Goal: Transaction & Acquisition: Purchase product/service

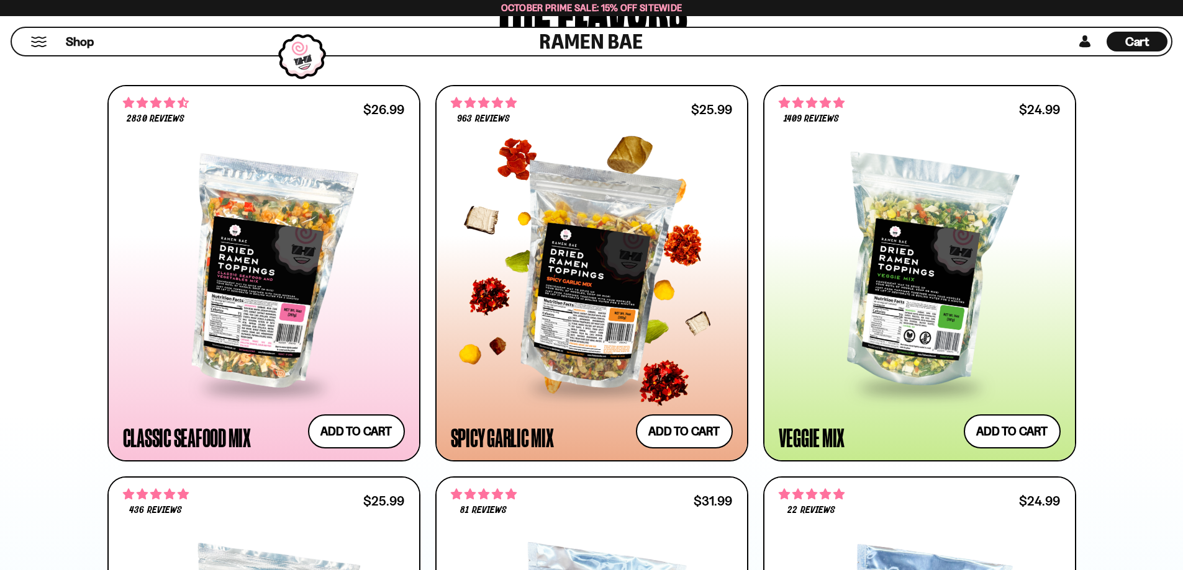
scroll to position [621, 0]
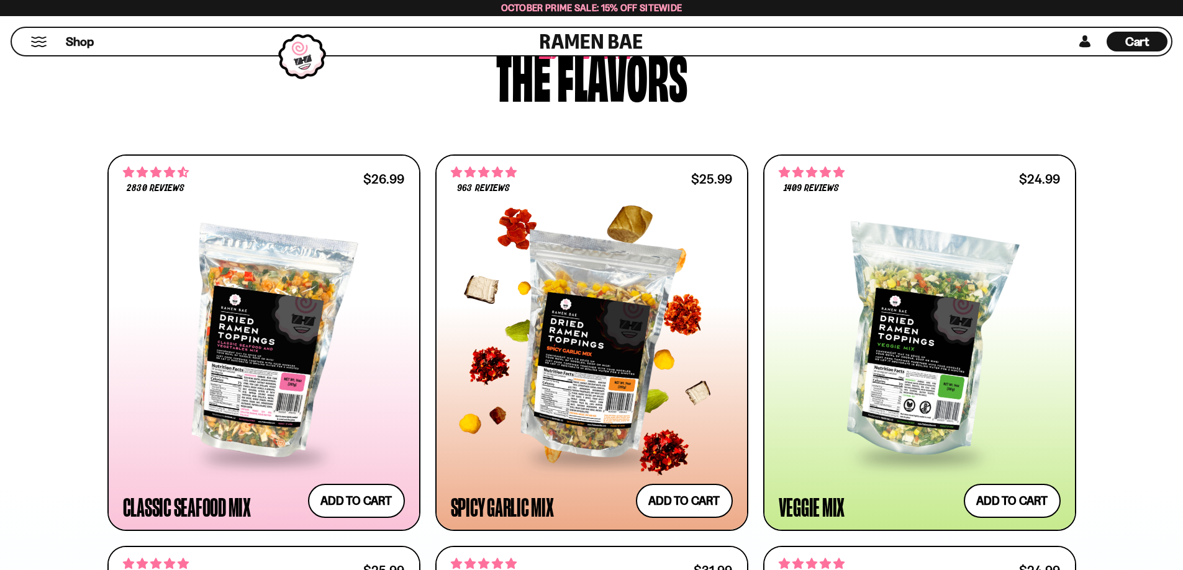
click at [605, 369] on div at bounding box center [592, 343] width 282 height 226
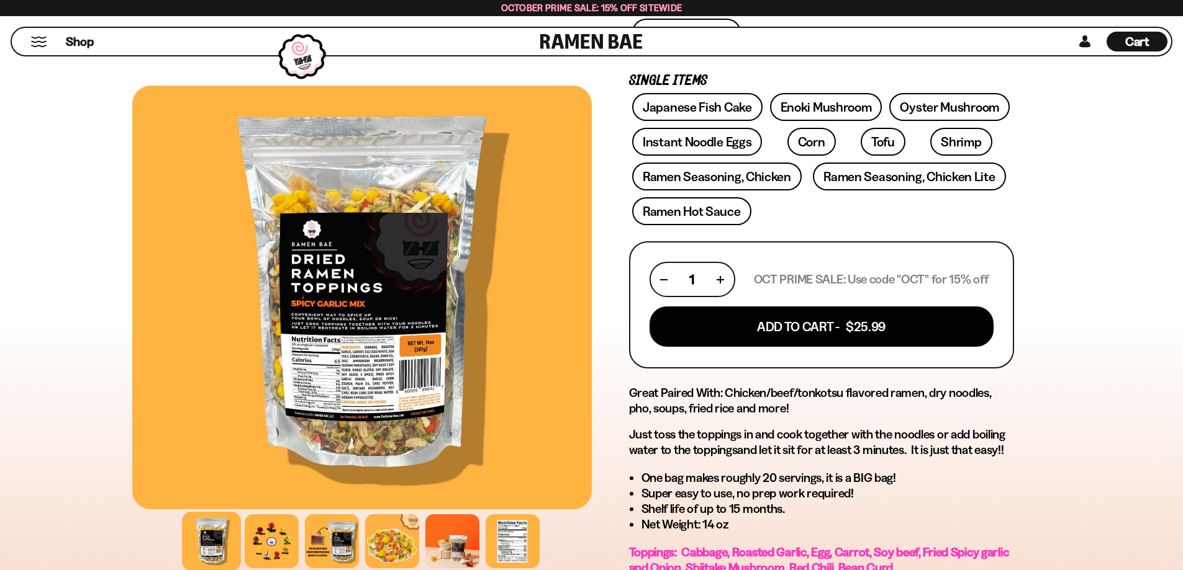
scroll to position [186, 0]
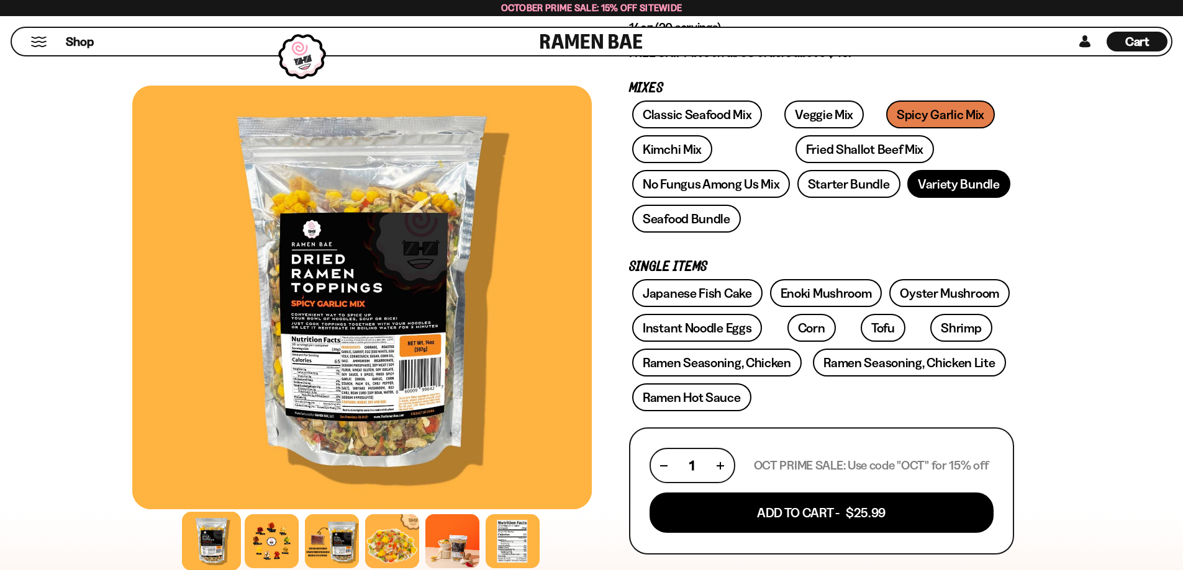
click at [969, 185] on link "Variety Bundle" at bounding box center [958, 184] width 103 height 28
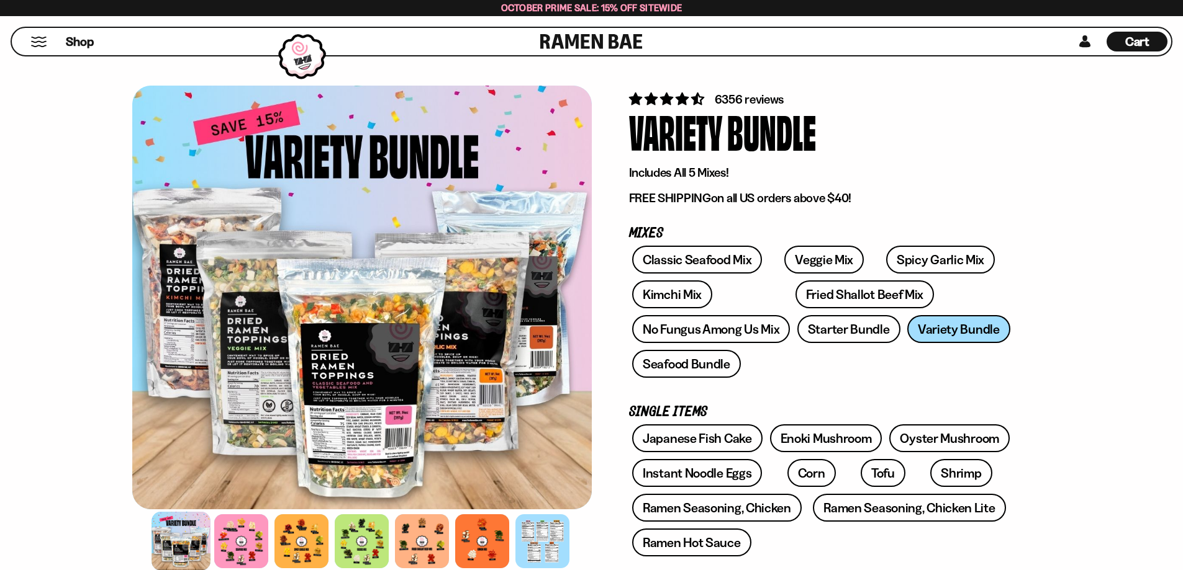
scroll to position [186, 0]
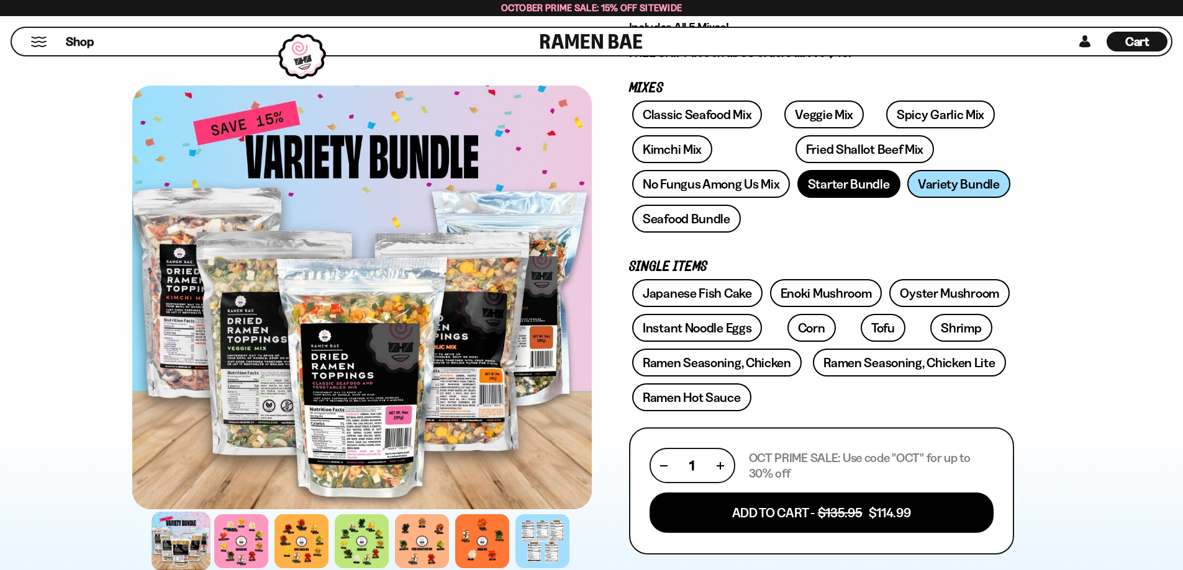
click at [853, 191] on link "Starter Bundle" at bounding box center [848, 184] width 103 height 28
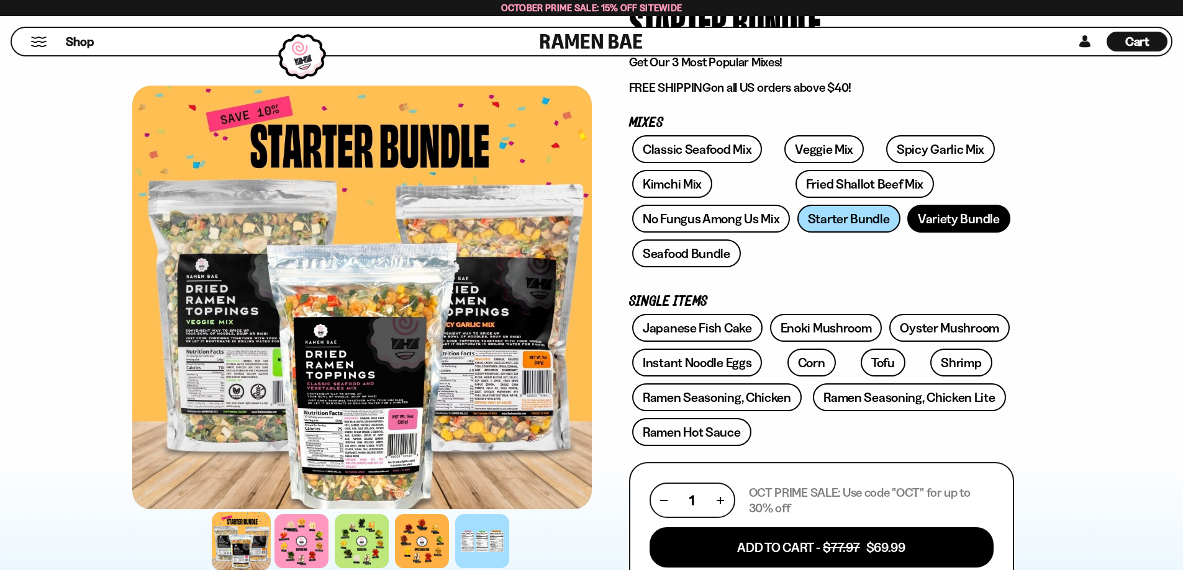
scroll to position [186, 0]
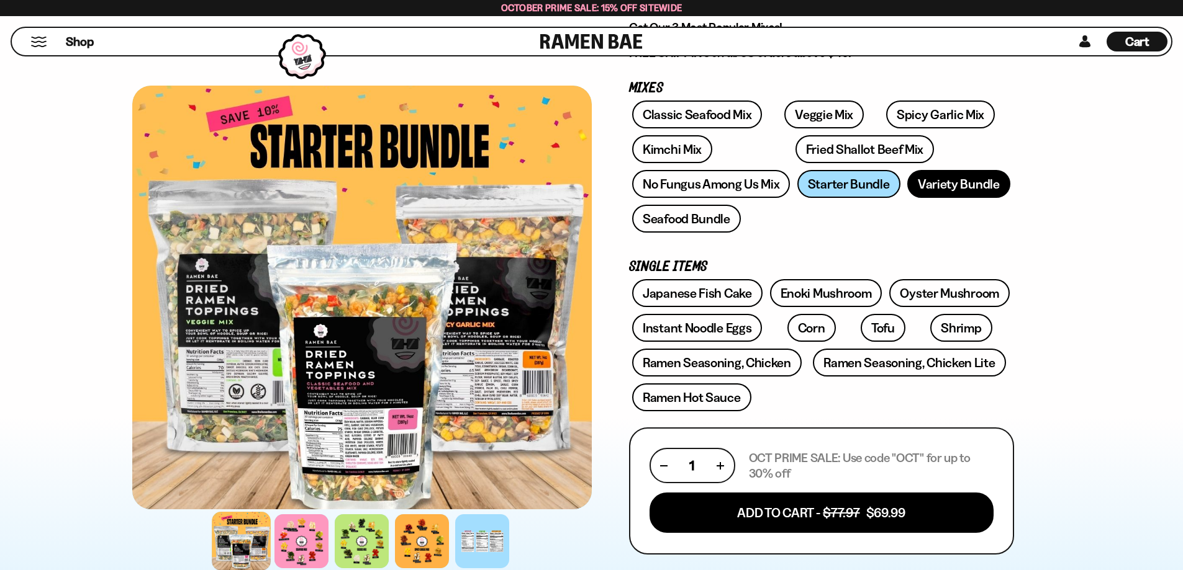
click at [933, 186] on link "Variety Bundle" at bounding box center [958, 184] width 103 height 28
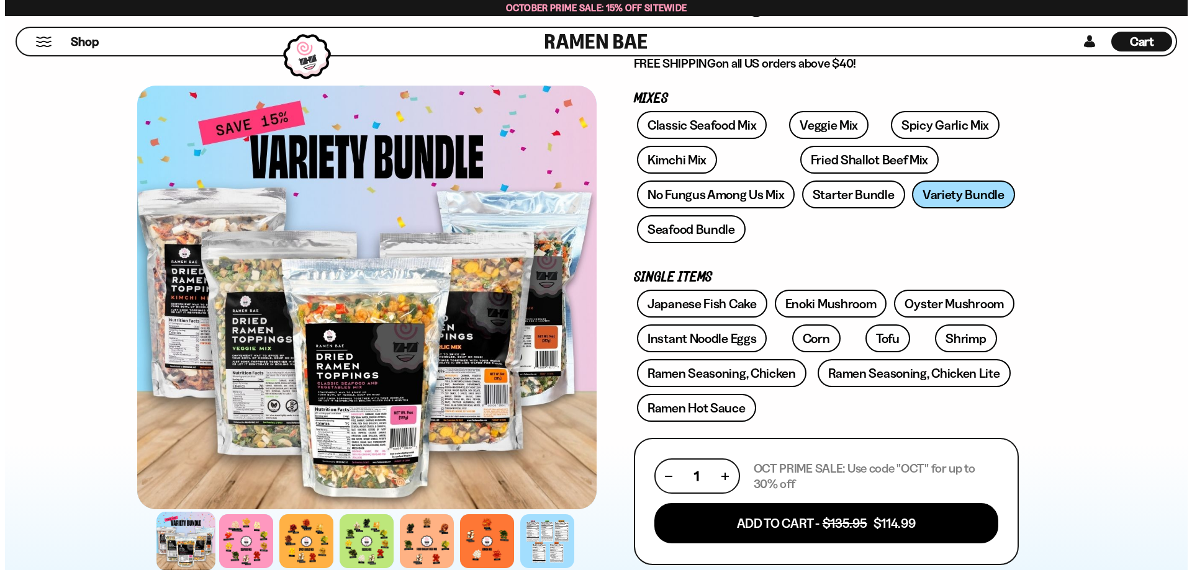
scroll to position [186, 0]
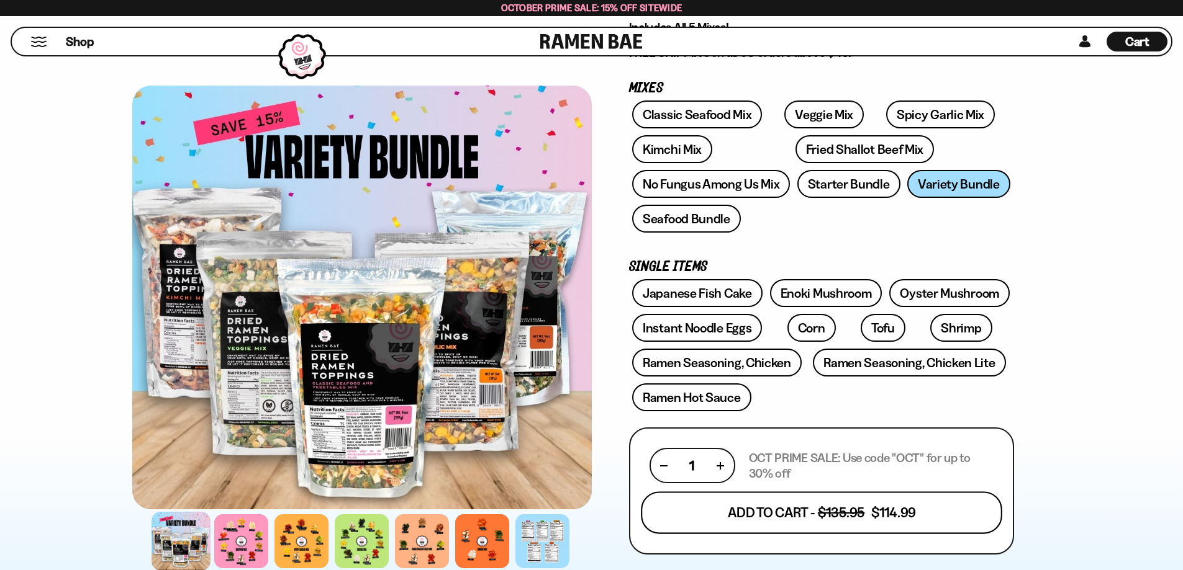
click at [778, 511] on button "Add To Cart - $135.95 $114.99" at bounding box center [821, 513] width 361 height 42
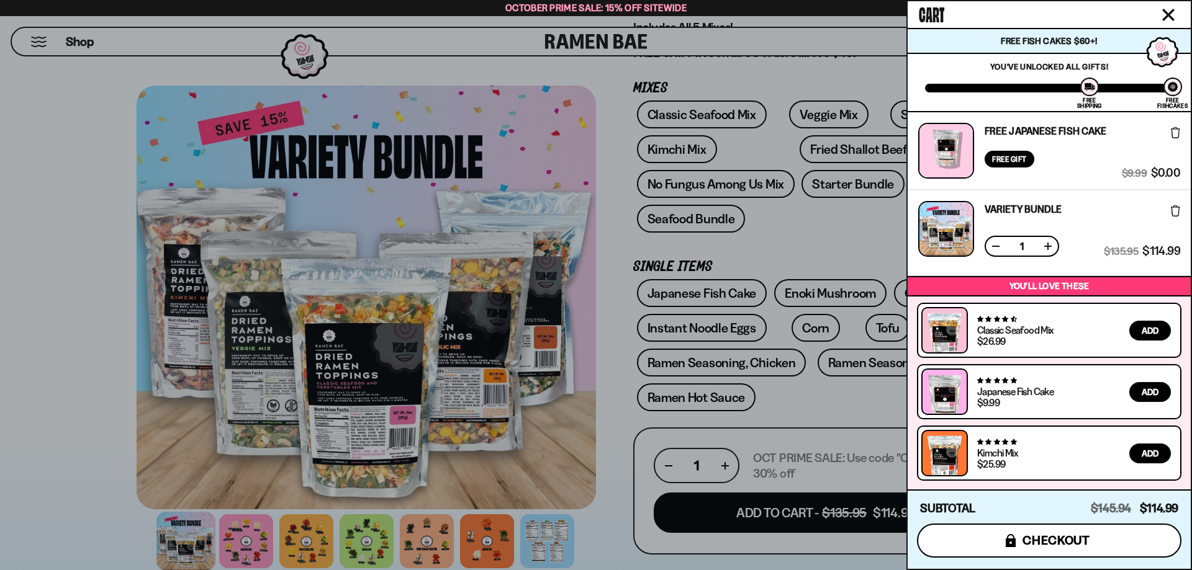
click at [1055, 536] on span "checkout" at bounding box center [1056, 541] width 68 height 14
